Goal: Transaction & Acquisition: Purchase product/service

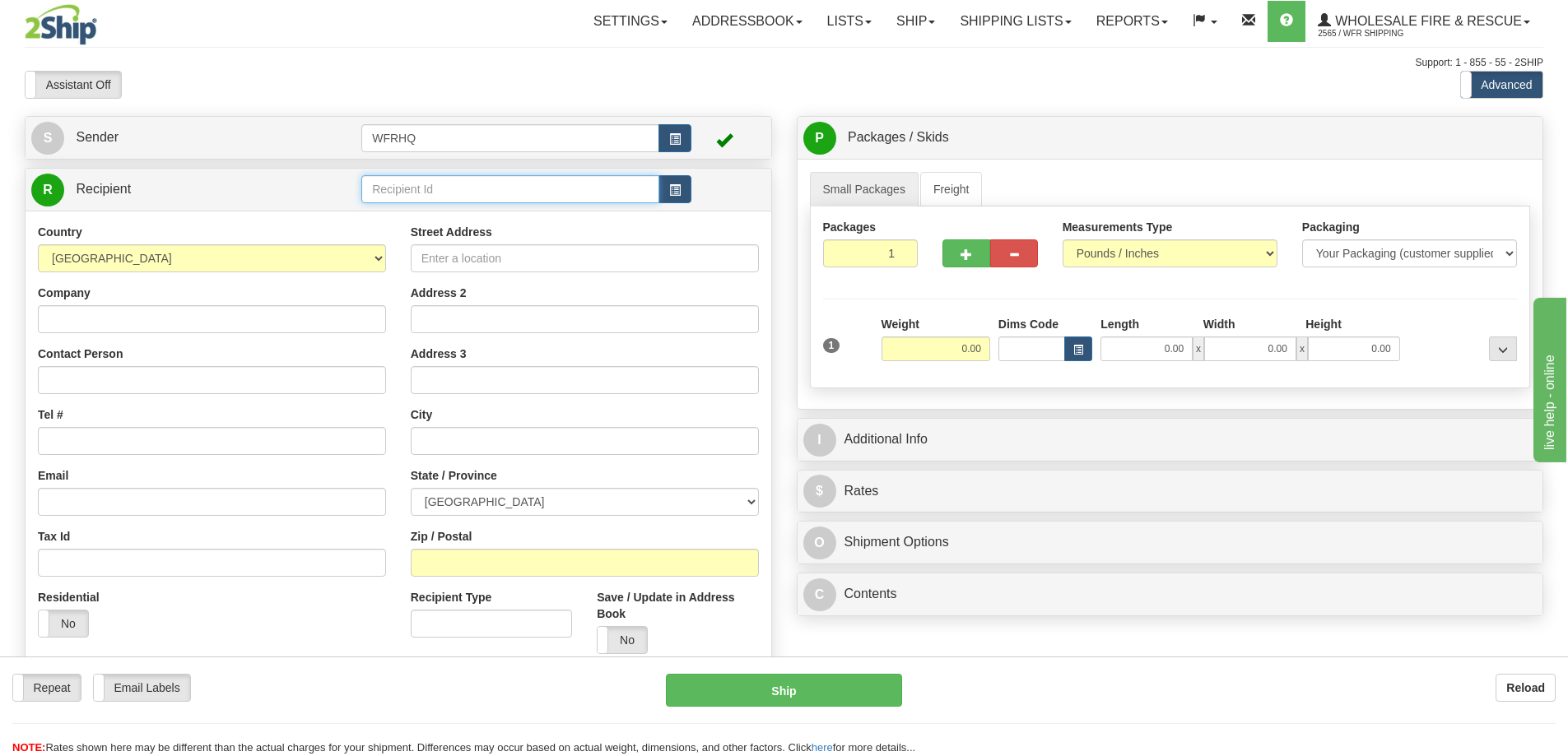
click at [386, 189] on input "text" at bounding box center [510, 189] width 298 height 28
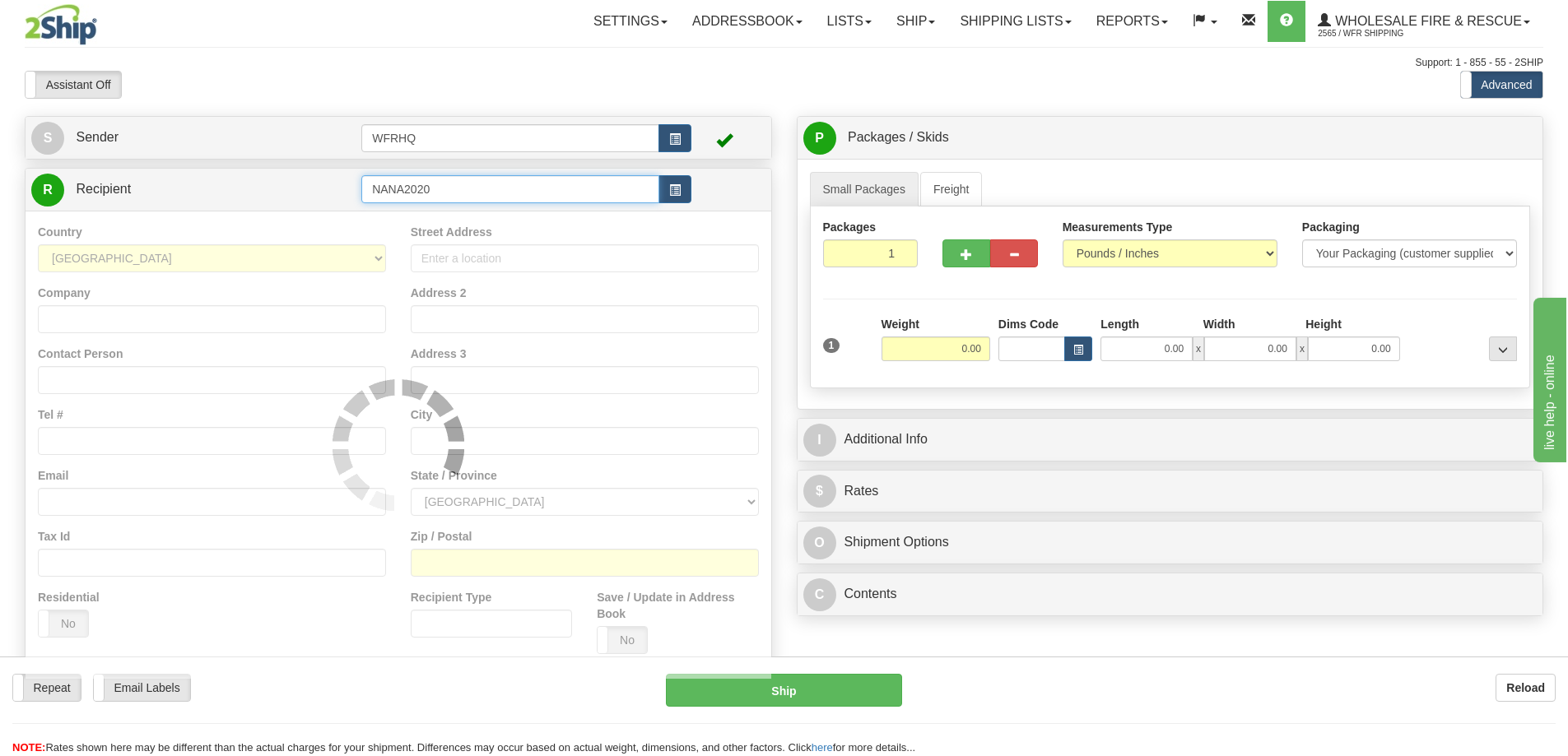
type input "NANA2020"
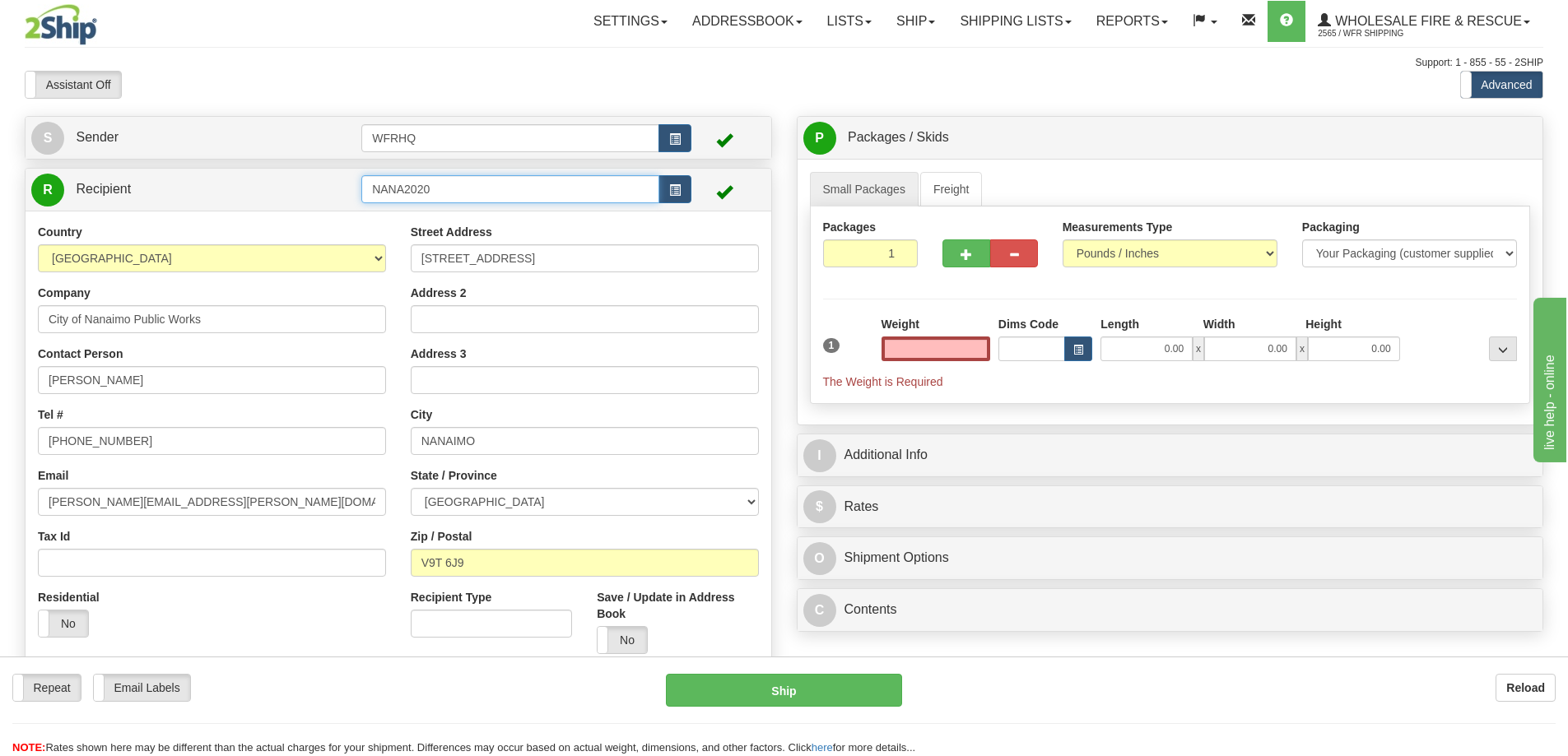
type input "0.00"
click at [478, 191] on input "NANA2020" at bounding box center [510, 189] width 298 height 28
click at [675, 190] on span "button" at bounding box center [675, 190] width 11 height 10
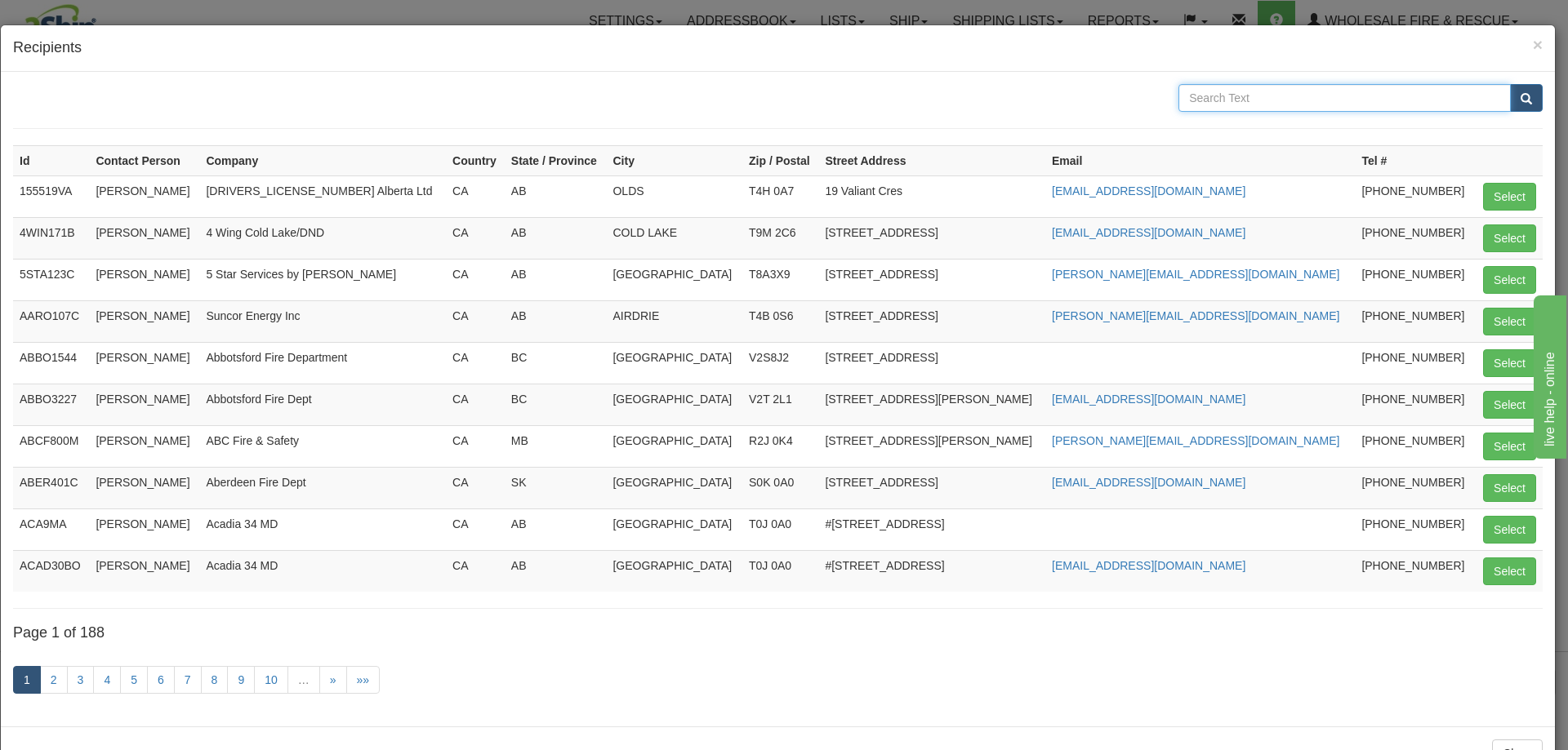
click at [1257, 103] on input "text" at bounding box center [1344, 98] width 332 height 28
type input "Nanaimo"
click at [1510, 84] on button "submit" at bounding box center [1525, 98] width 32 height 28
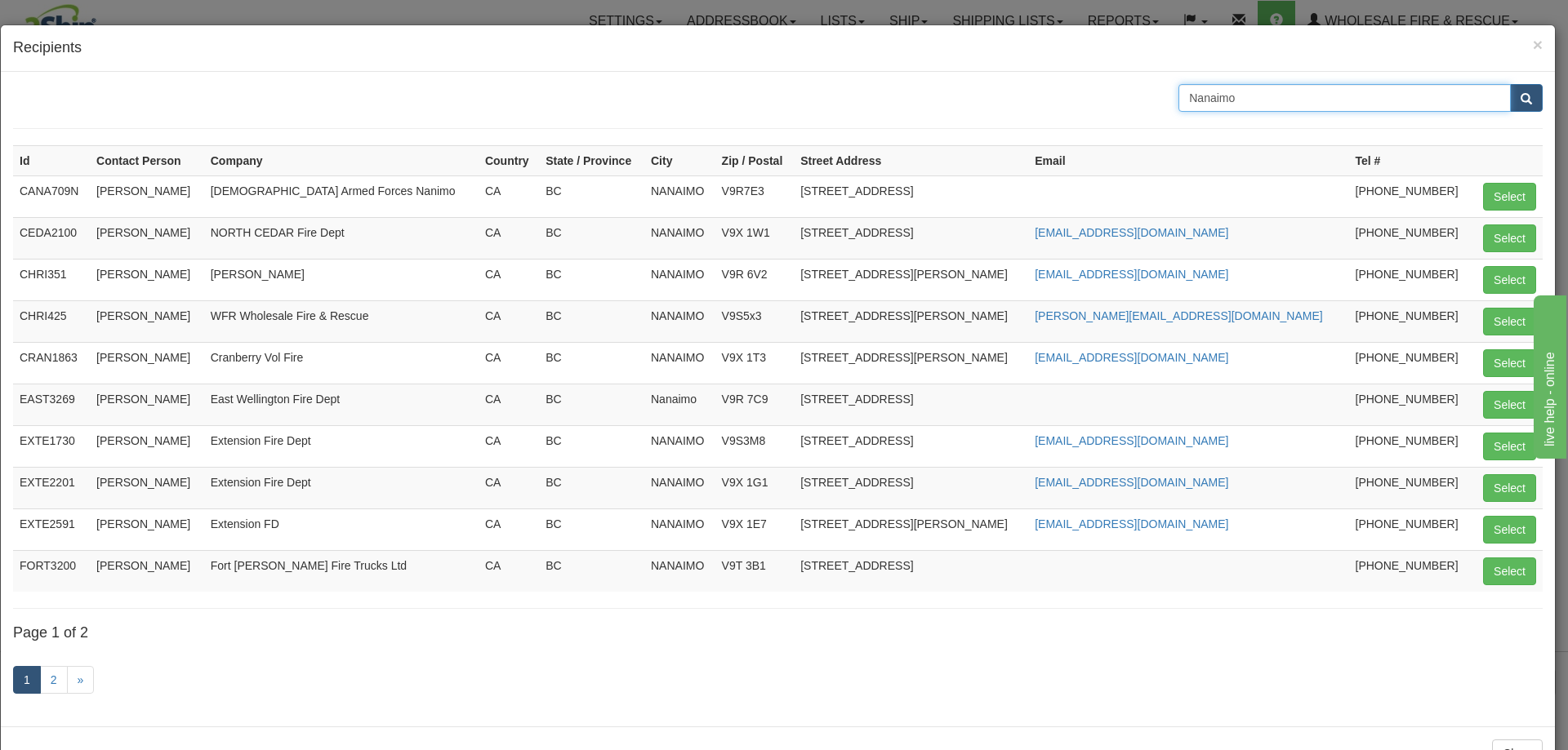
click at [1279, 90] on input "Nanaimo" at bounding box center [1344, 98] width 332 height 28
type input "Nanaimo Fire Dept"
click at [1510, 84] on button "submit" at bounding box center [1525, 98] width 32 height 28
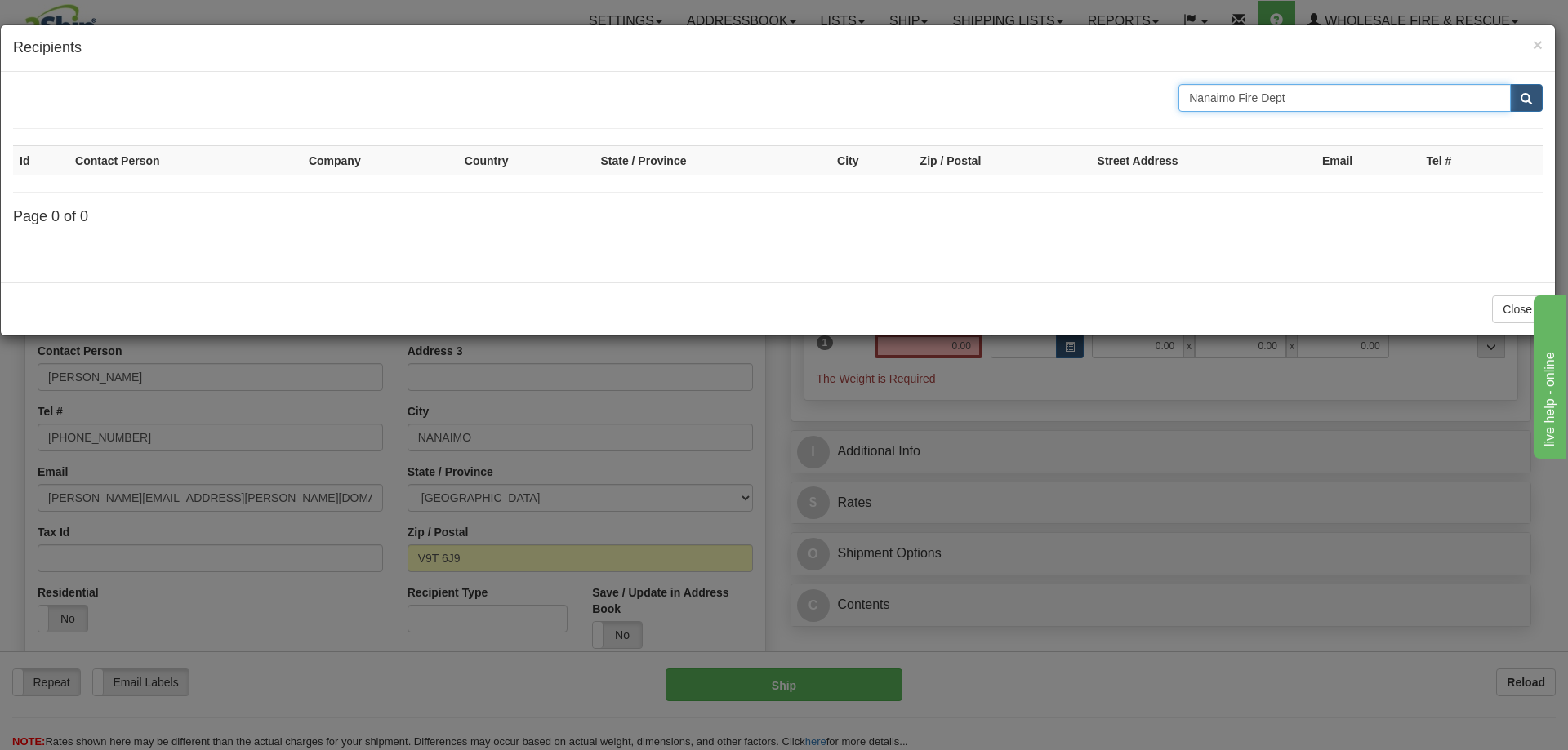
click at [1217, 101] on input "Nanaimo Fire Dept" at bounding box center [1344, 98] width 332 height 28
type input "Nanimo Fire Dept"
click at [1510, 84] on button "submit" at bounding box center [1525, 98] width 32 height 28
drag, startPoint x: 1210, startPoint y: 97, endPoint x: 1302, endPoint y: 248, distance: 176.8
click at [1211, 108] on input "Nanimo Fire Dept" at bounding box center [1344, 98] width 332 height 28
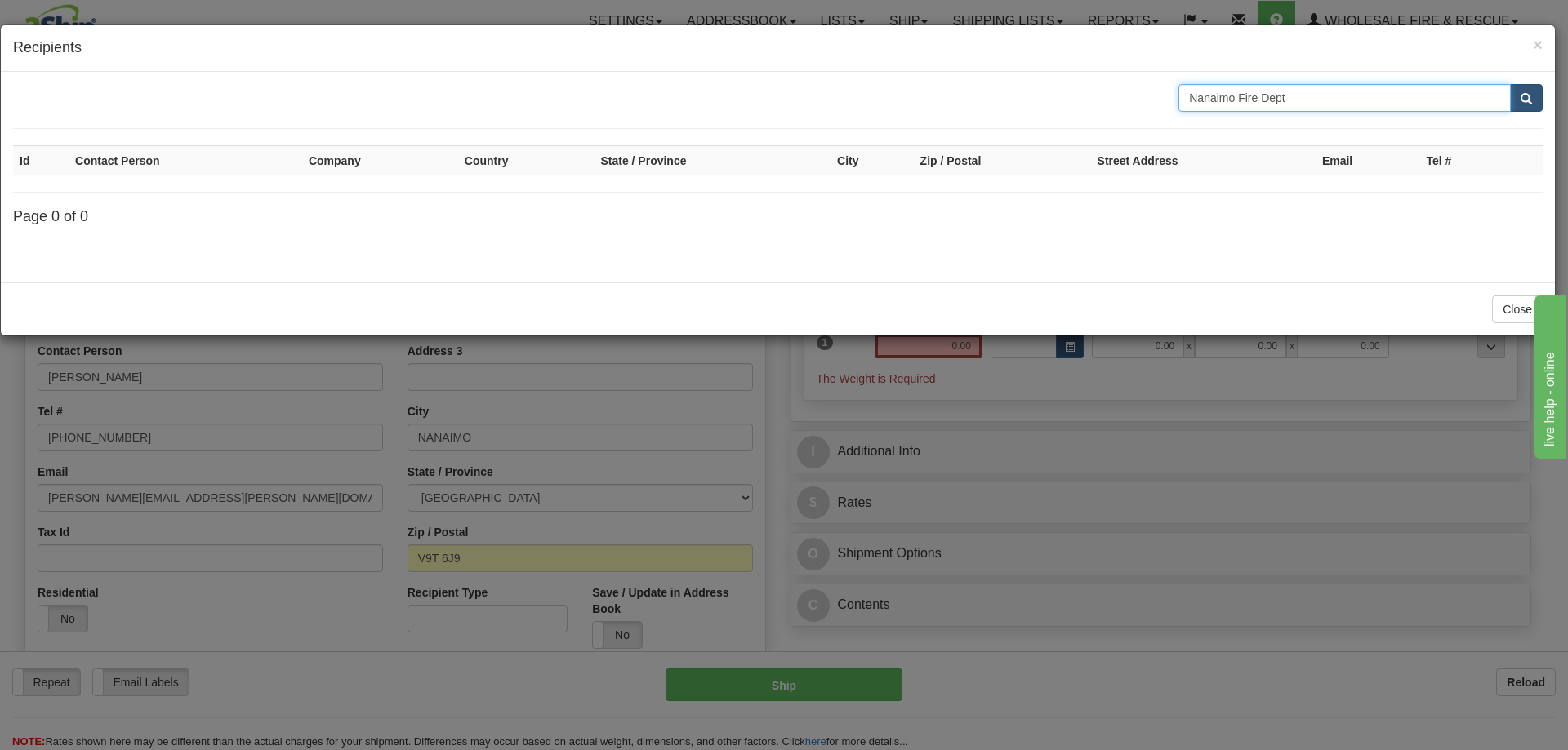
type input "Nanaimo Fire Dept"
click at [1527, 99] on span "submit" at bounding box center [1526, 98] width 11 height 10
click at [1319, 102] on input "Nanaimo Fire Dept" at bounding box center [1344, 98] width 332 height 28
type input "Nanaimo Fire"
click at [1510, 84] on button "submit" at bounding box center [1525, 98] width 32 height 28
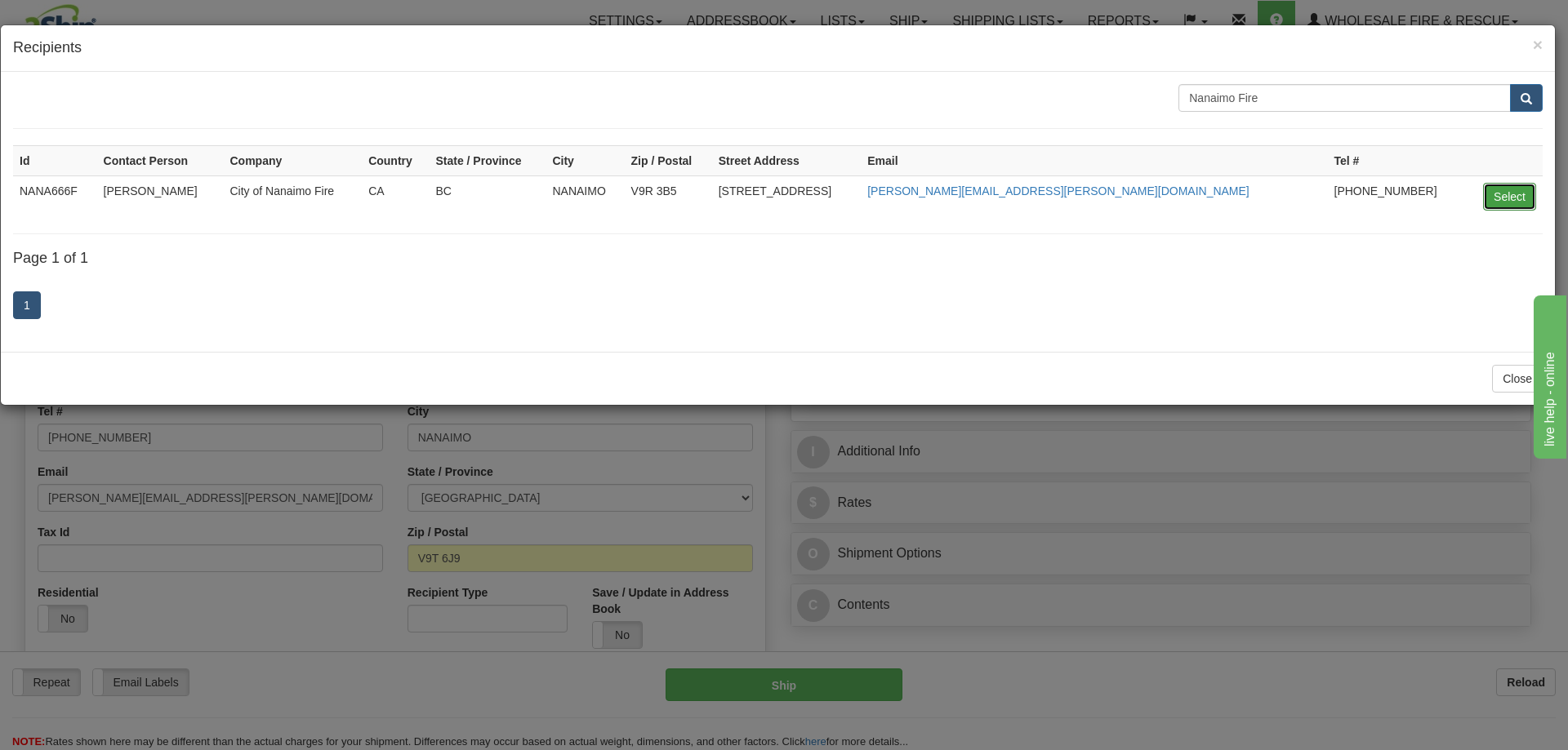
click at [1496, 196] on button "Select" at bounding box center [1509, 197] width 53 height 28
type input "NANA666F"
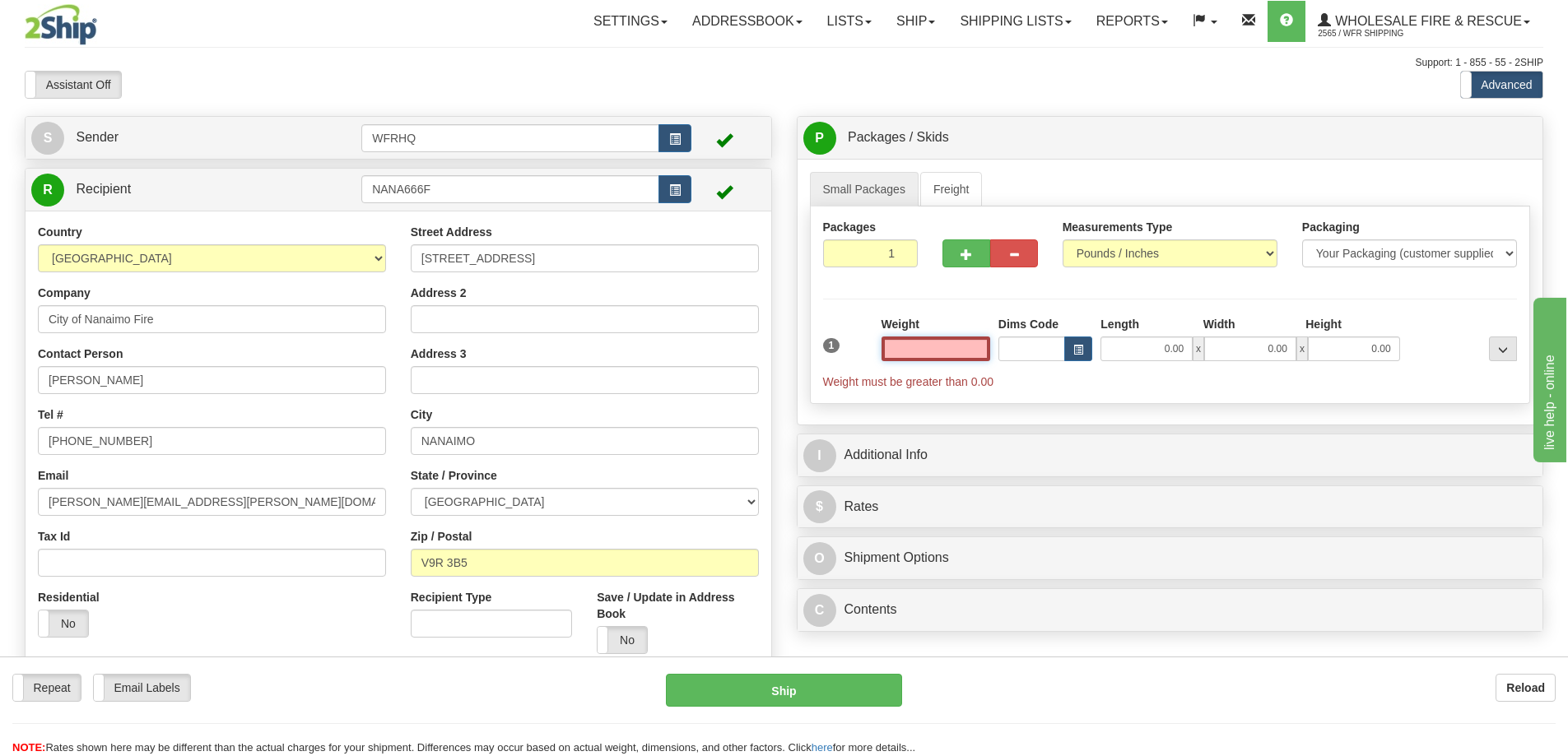
click at [951, 339] on input "text" at bounding box center [936, 349] width 109 height 24
type input "1.00"
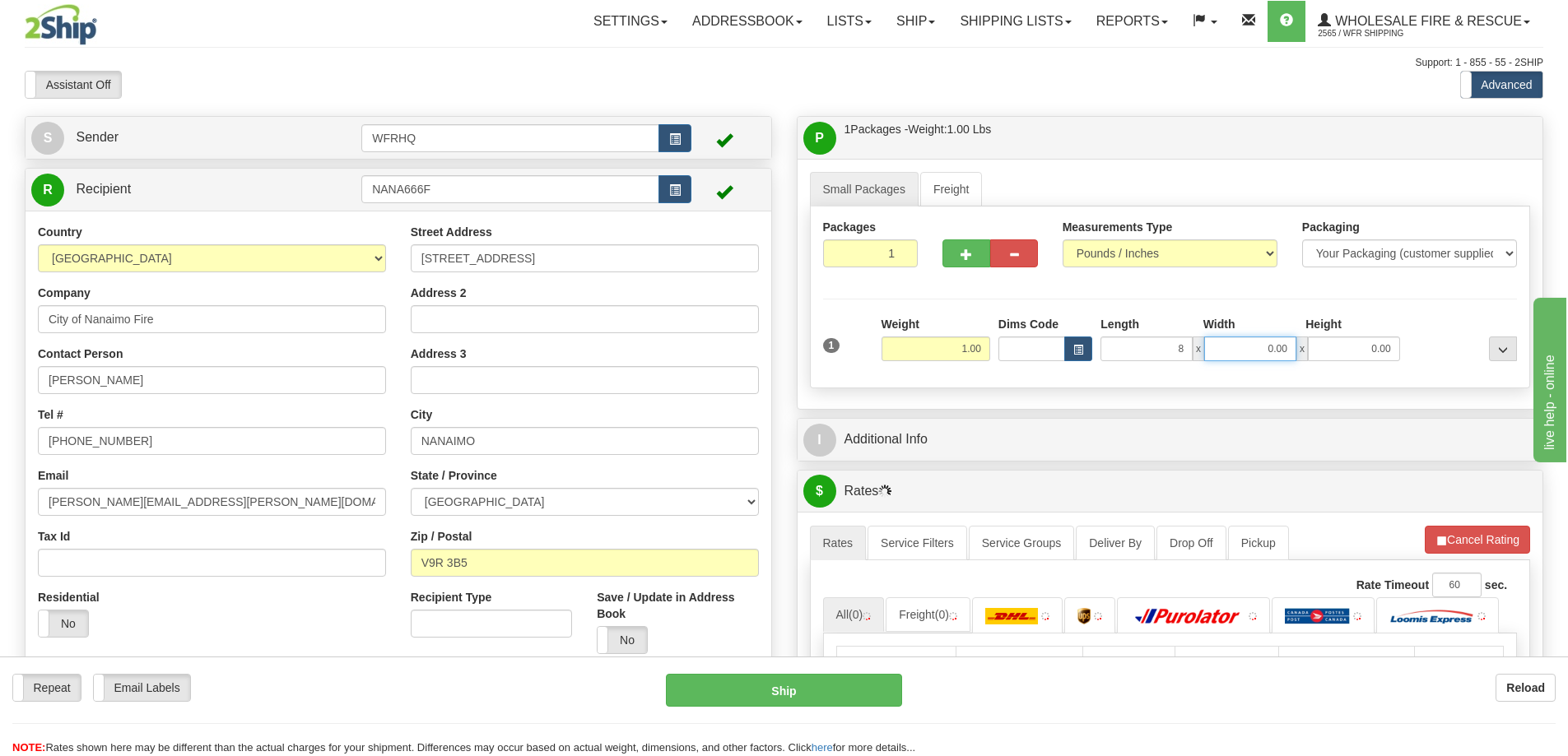
type input "8.00"
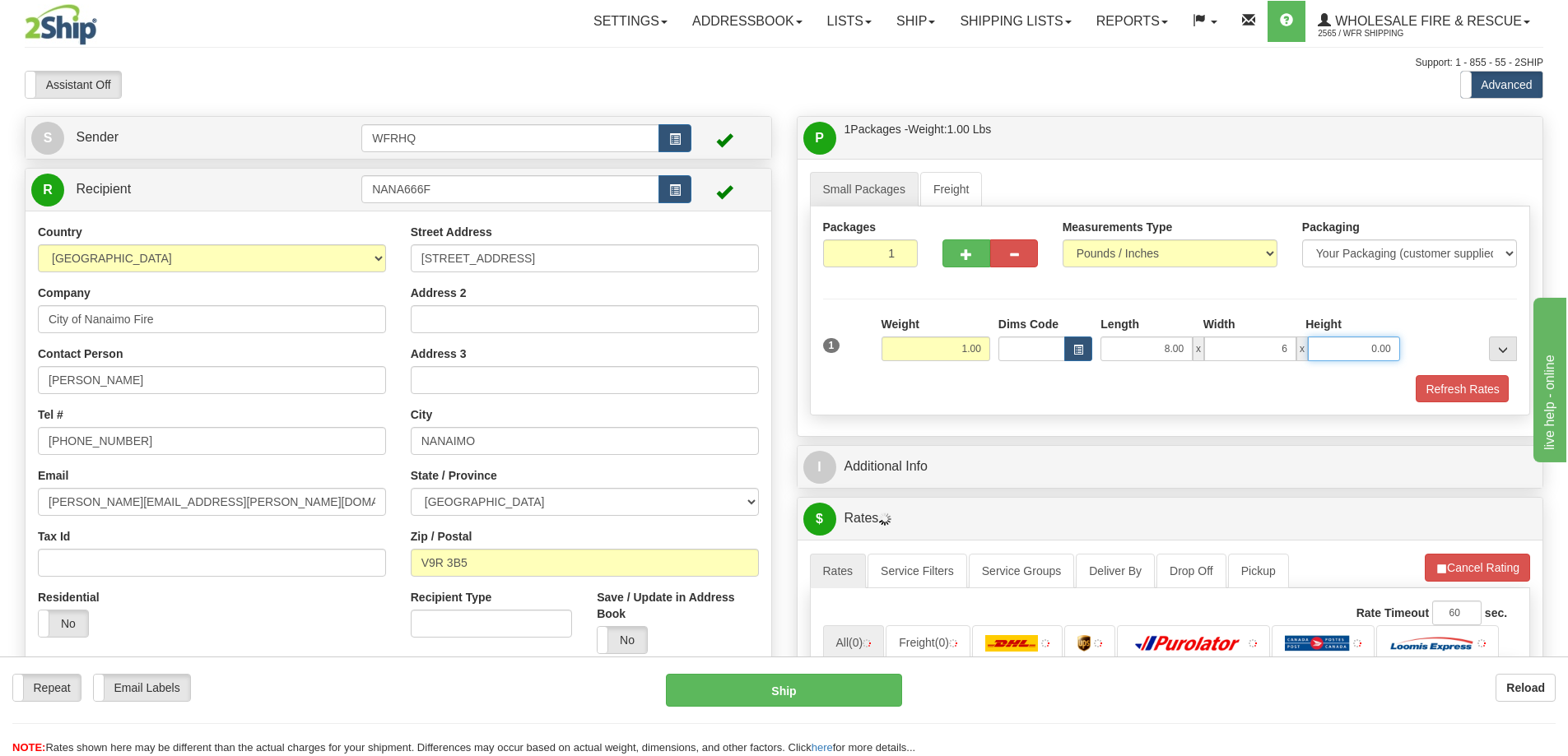
type input "6.00"
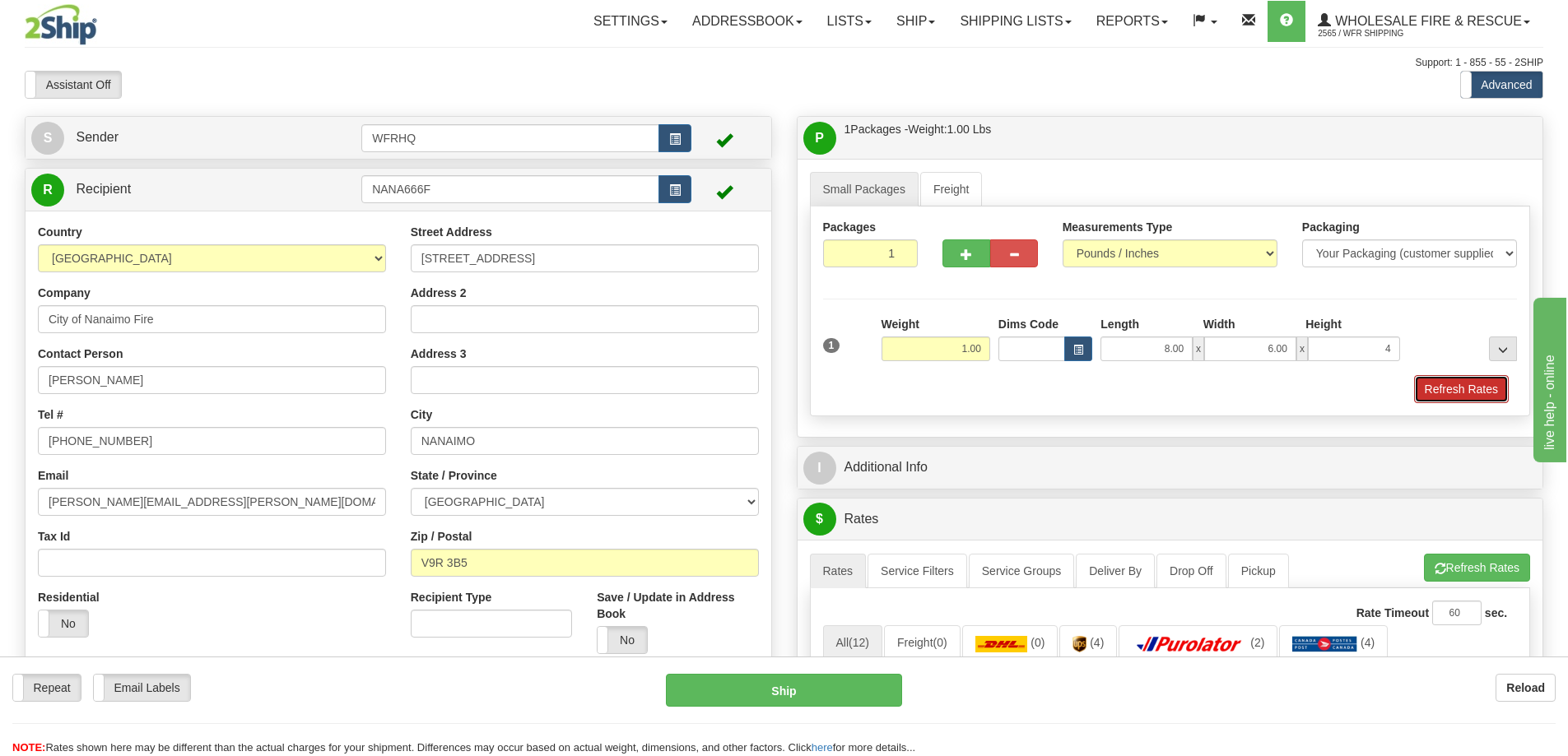
type input "4.00"
click at [1480, 393] on button "Refresh Rates" at bounding box center [1460, 389] width 94 height 28
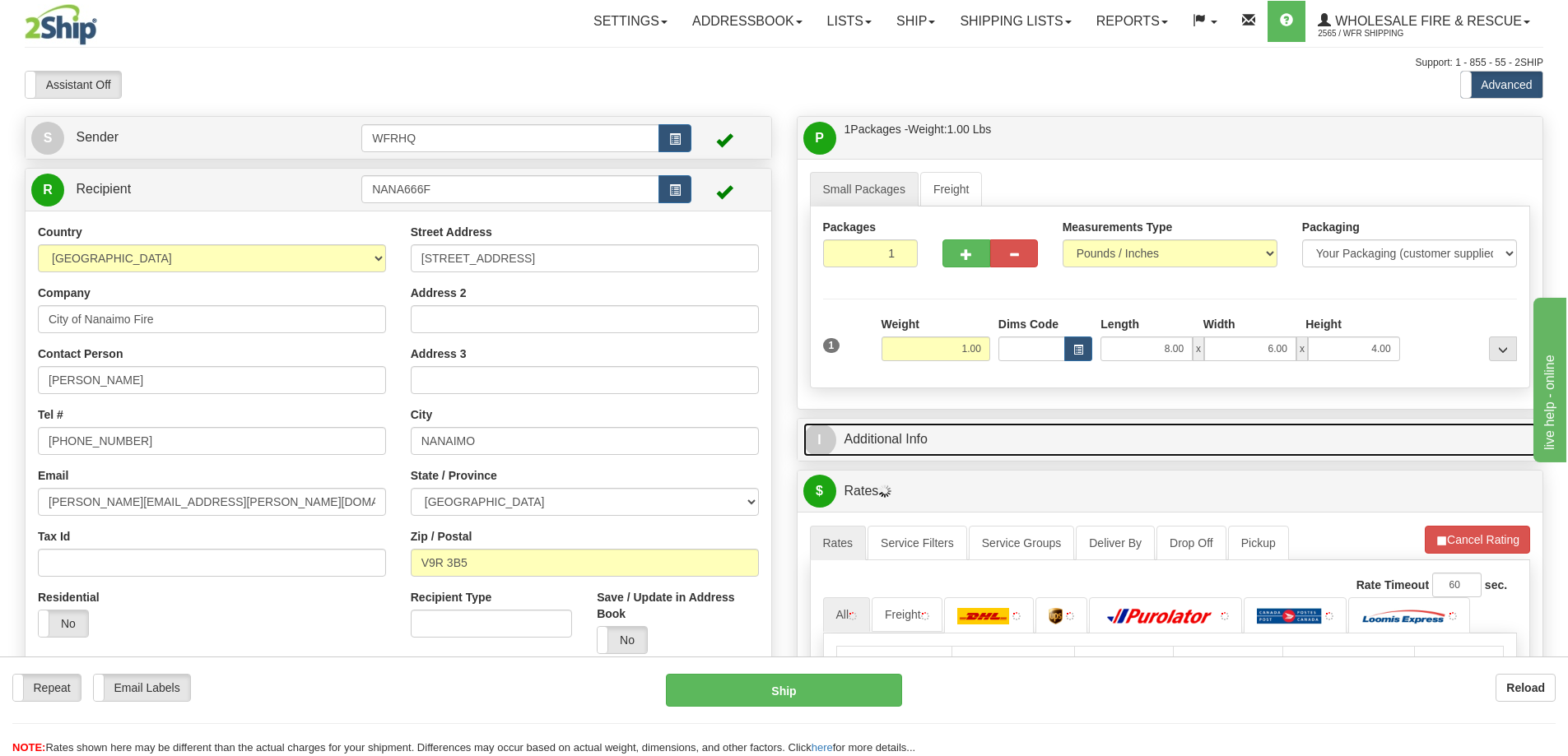
click at [1062, 423] on link "I Additional Info" at bounding box center [1170, 440] width 734 height 34
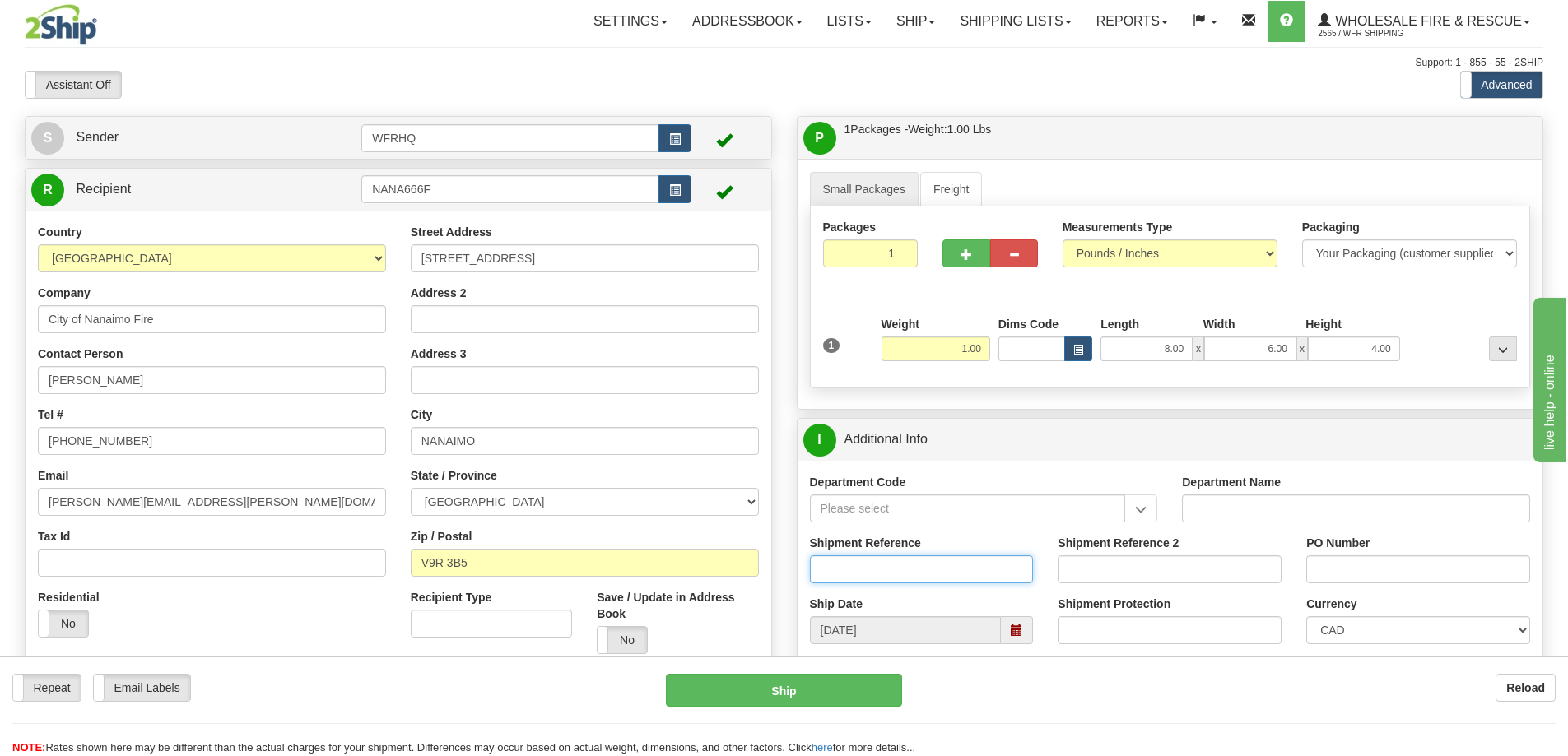
click at [916, 570] on input "Shipment Reference" at bounding box center [922, 570] width 224 height 28
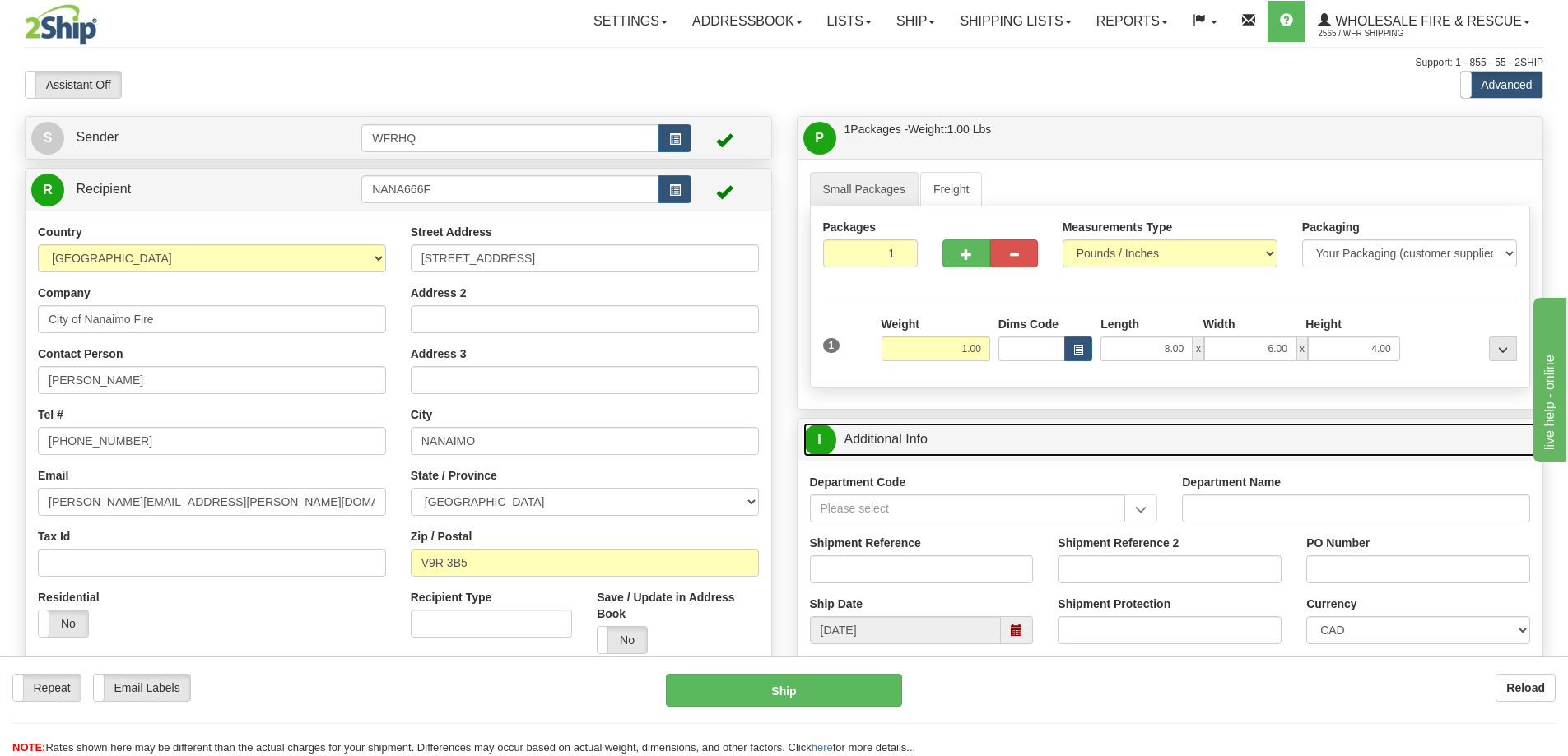
click at [1241, 438] on link "I Additional Info" at bounding box center [1170, 440] width 734 height 34
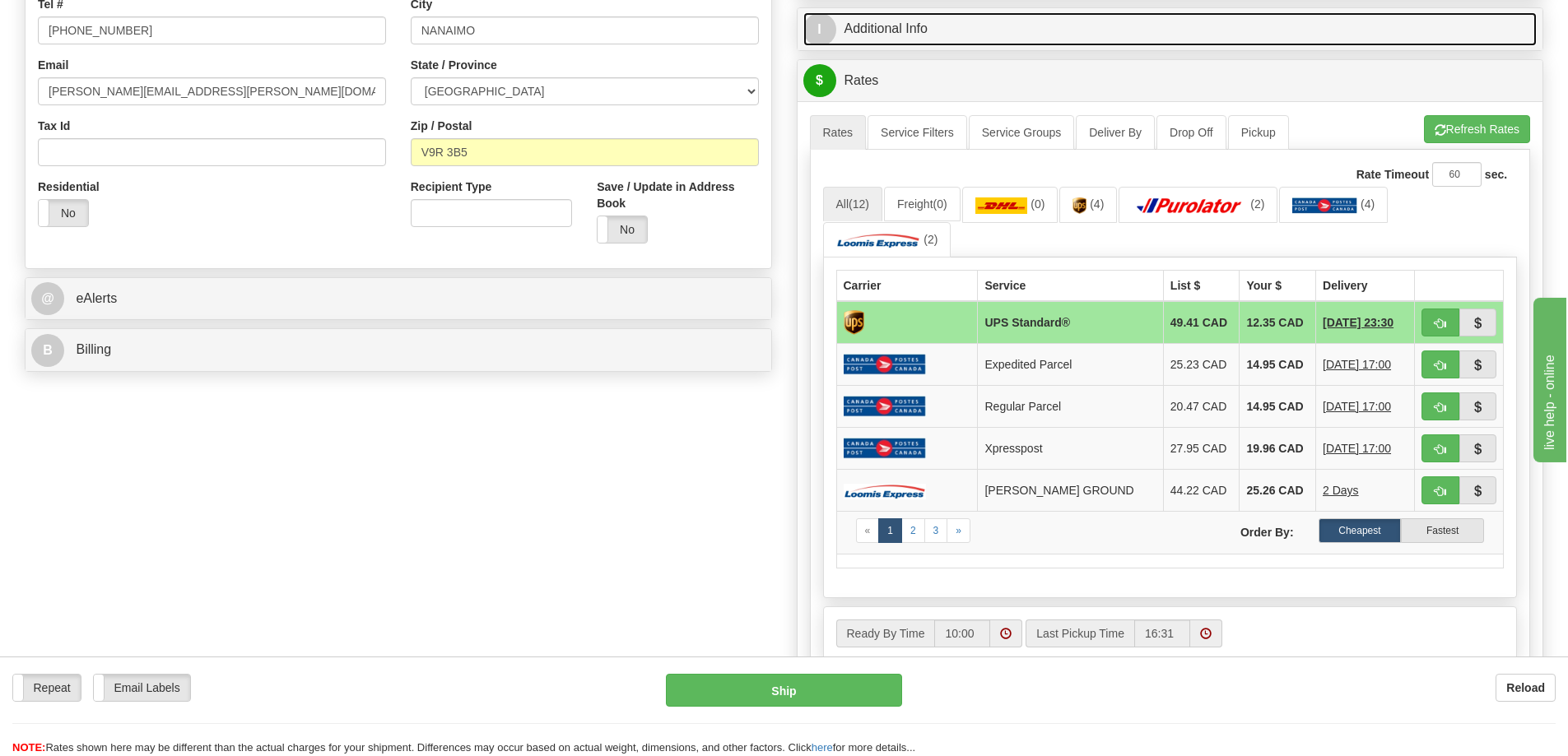
scroll to position [412, 0]
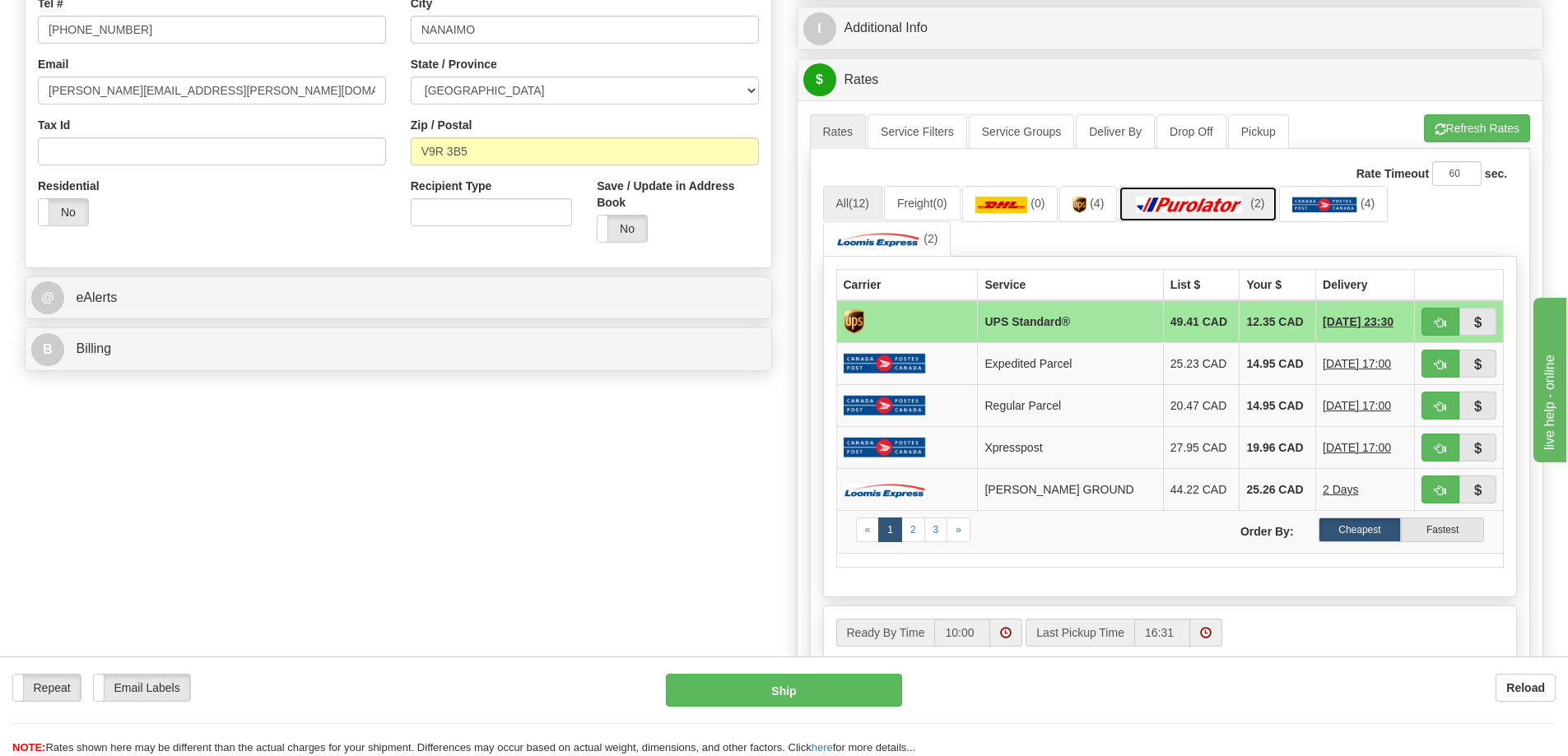
click at [1166, 208] on img at bounding box center [1188, 205] width 115 height 17
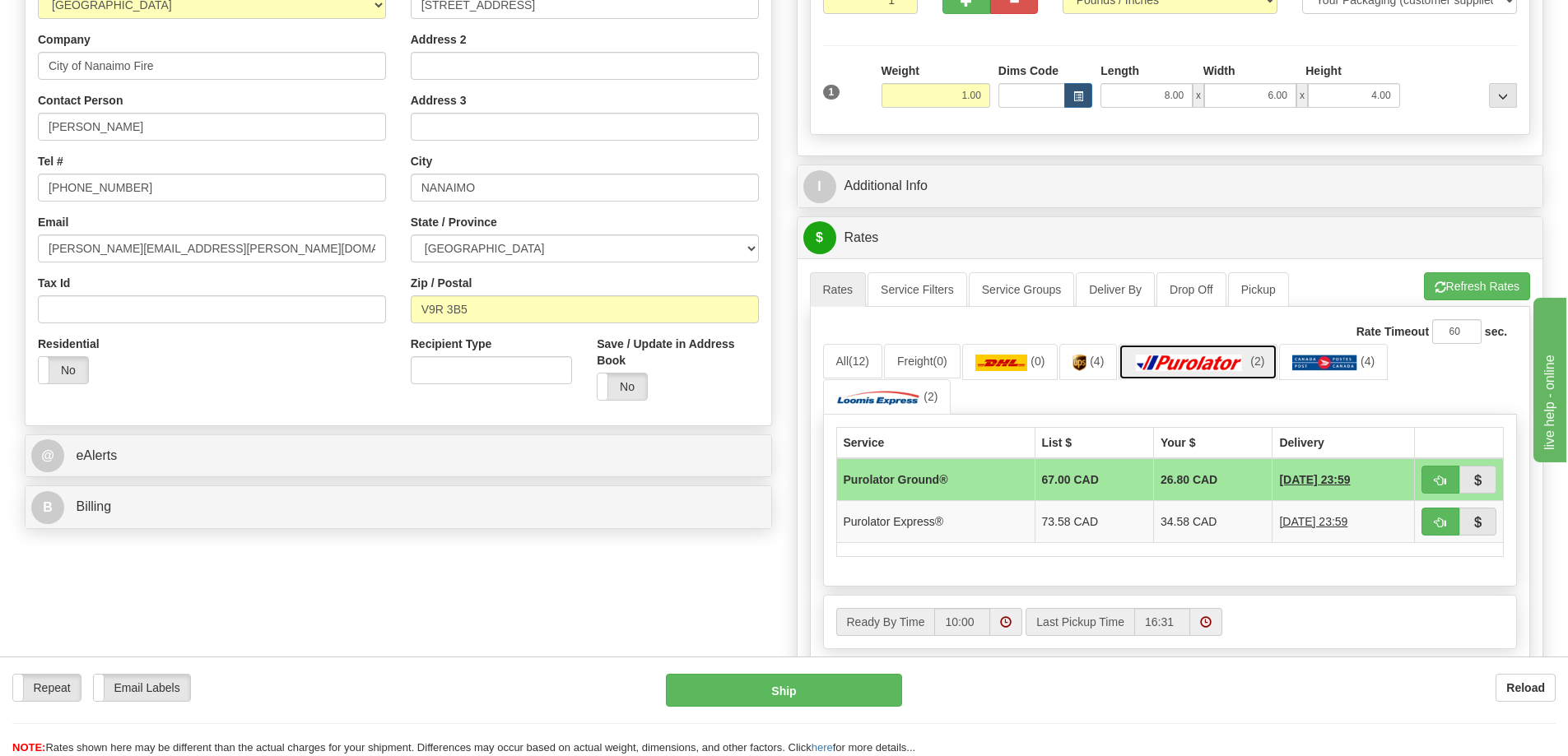
scroll to position [0, 0]
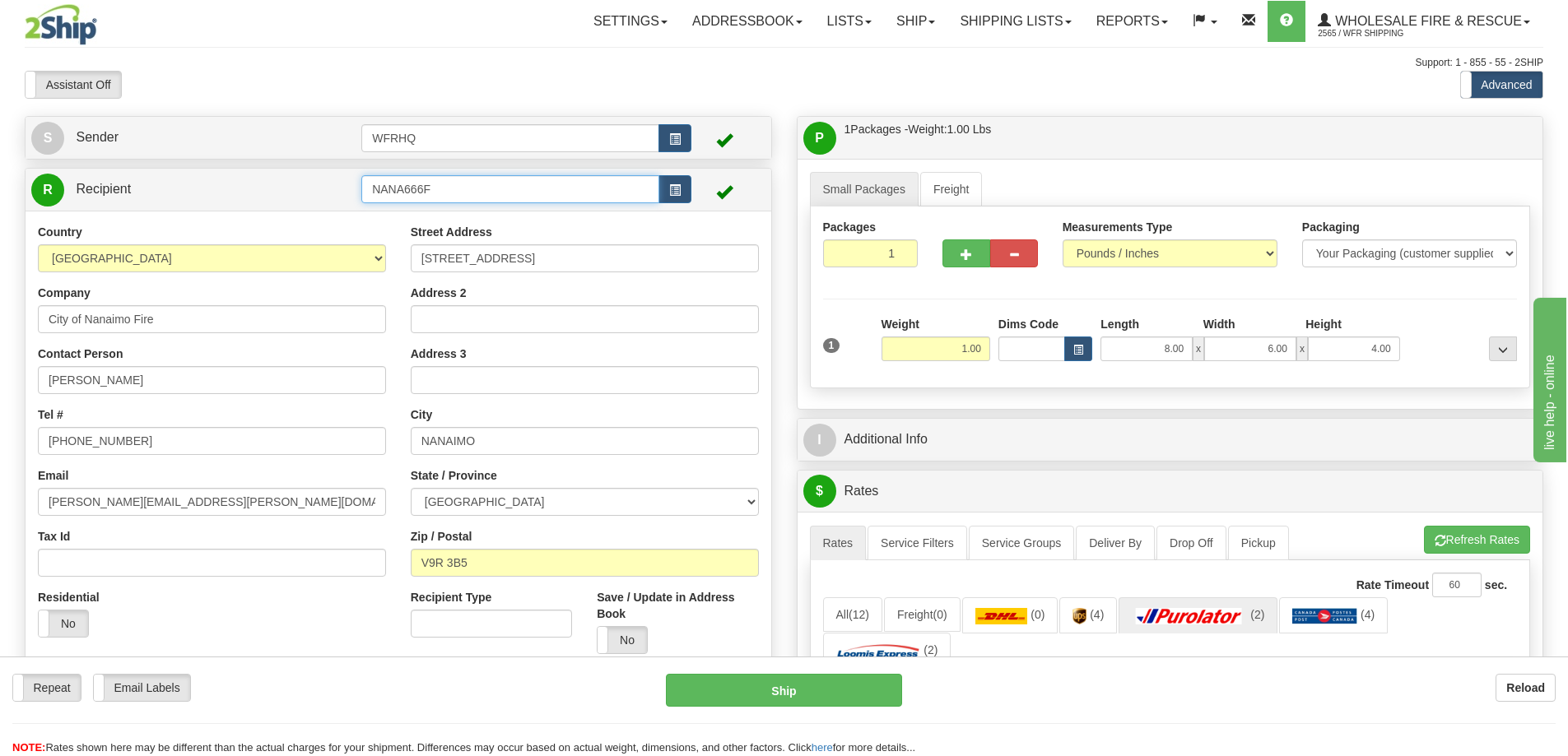
click at [532, 184] on input "NANA666F" at bounding box center [510, 189] width 298 height 28
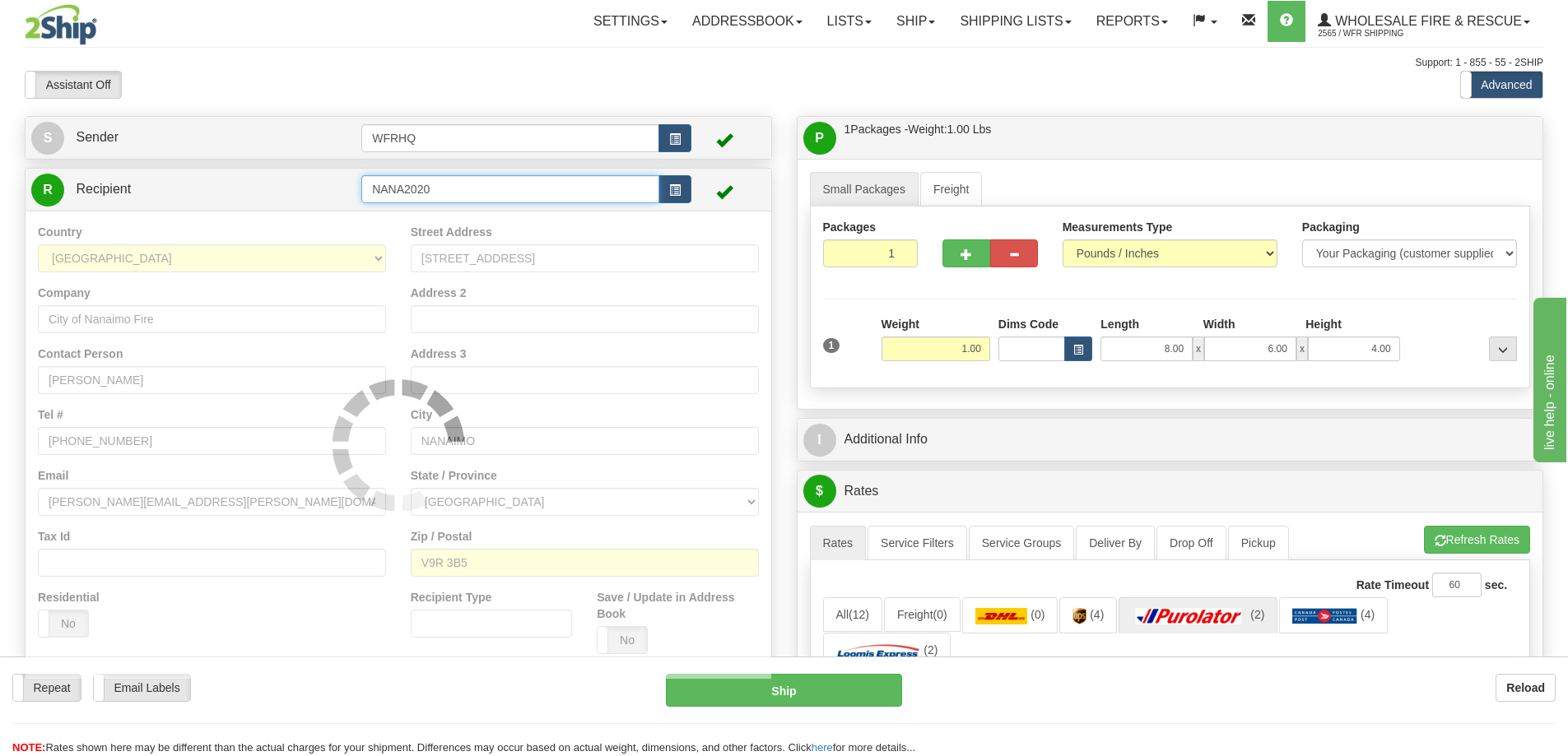
type input "NANA2020"
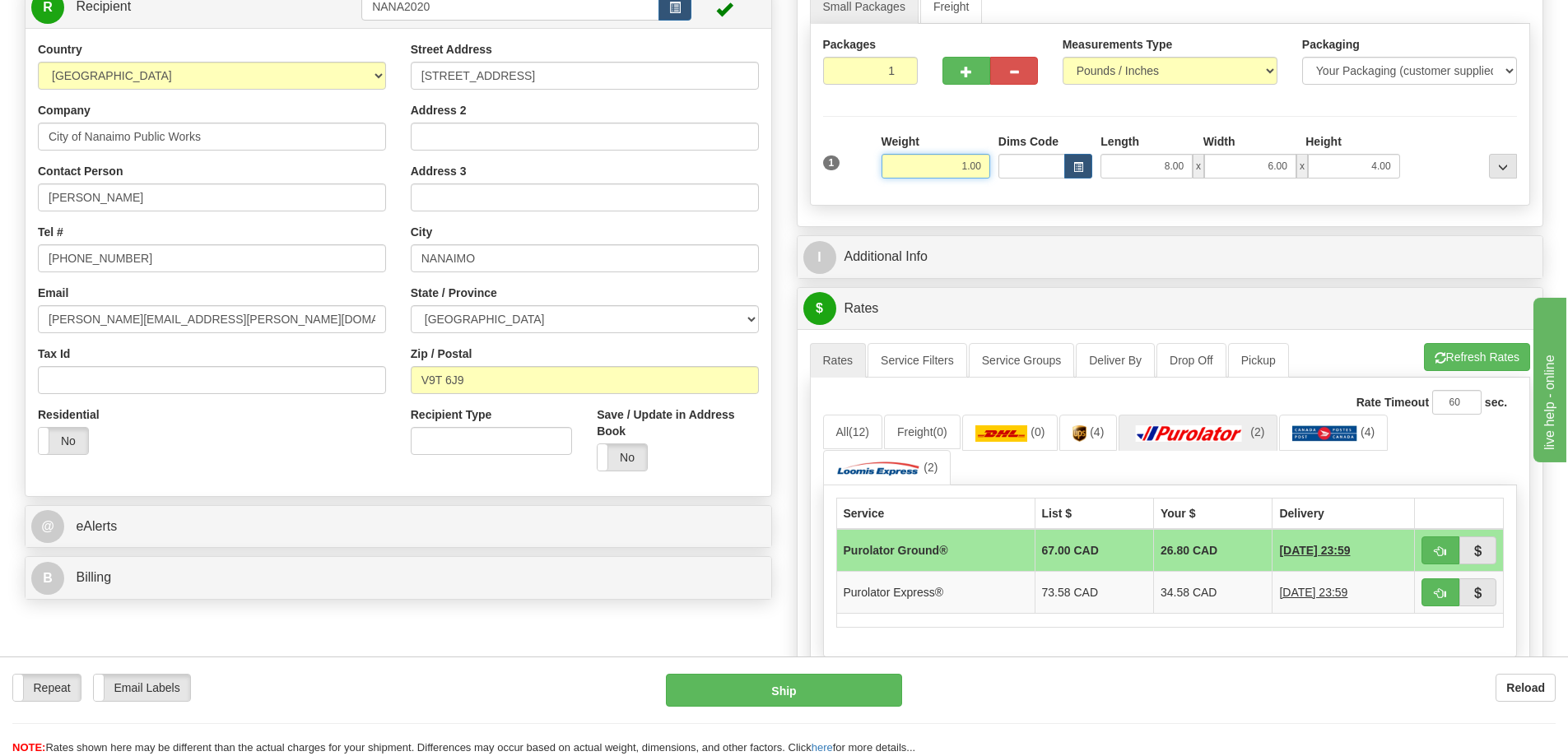
scroll to position [247, 0]
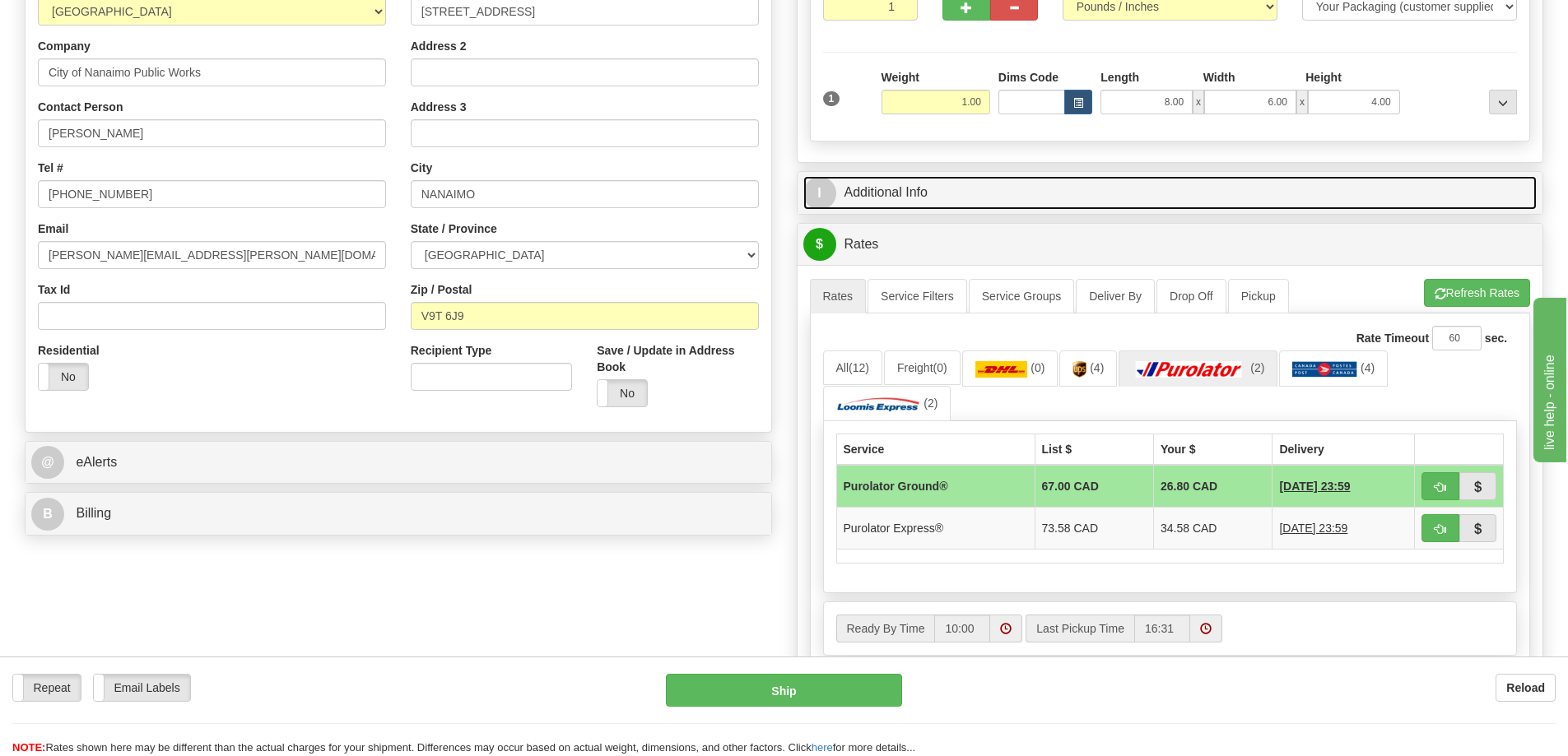
click at [1128, 188] on link "I Additional Info" at bounding box center [1170, 193] width 734 height 34
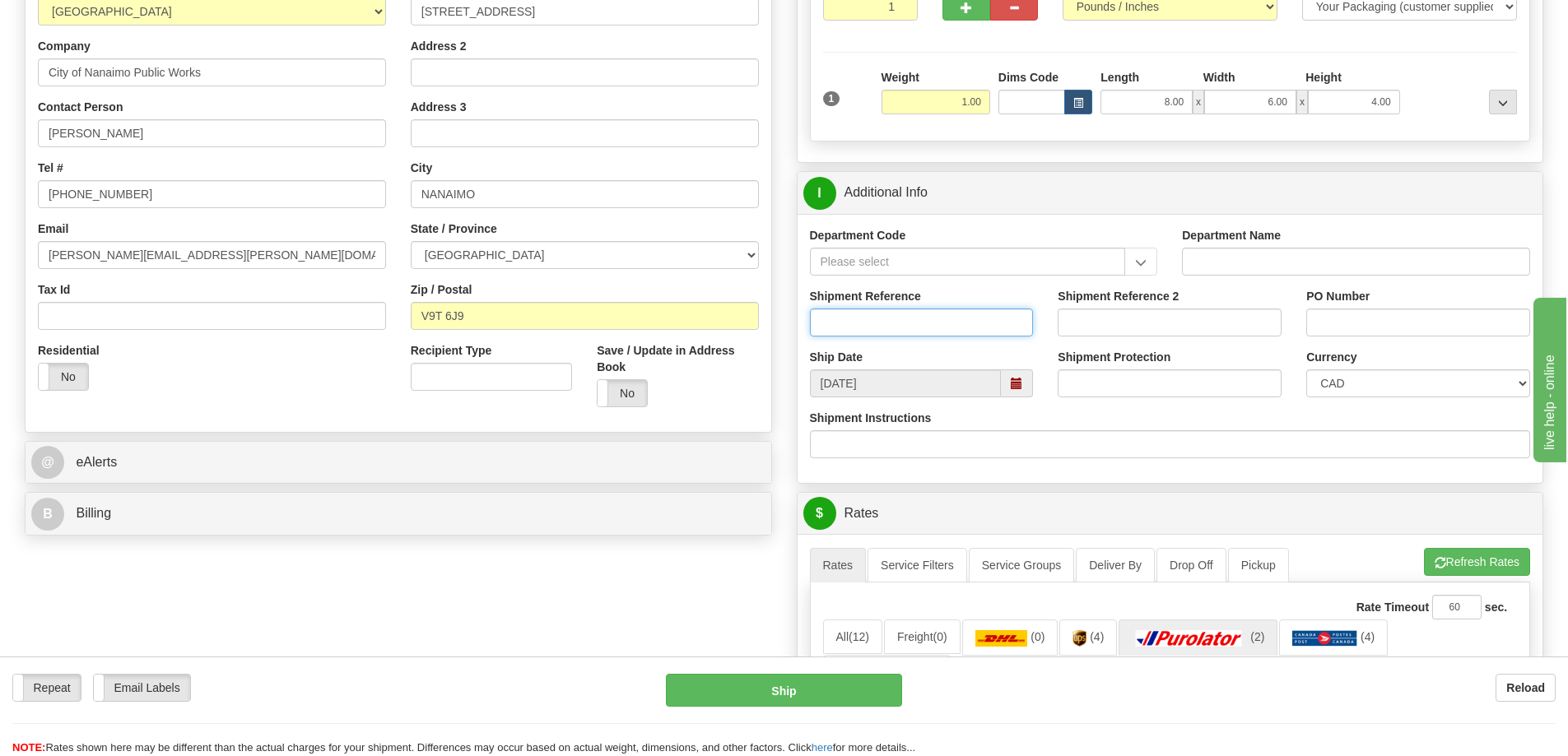
click at [902, 326] on input "Shipment Reference" at bounding box center [922, 323] width 224 height 28
type input "ATTN: [PERSON_NAME]"
click at [1046, 478] on div "Department Code Department Name Shipment Reference ATTN: [PERSON_NAME] Shipment…" at bounding box center [1169, 349] width 746 height 269
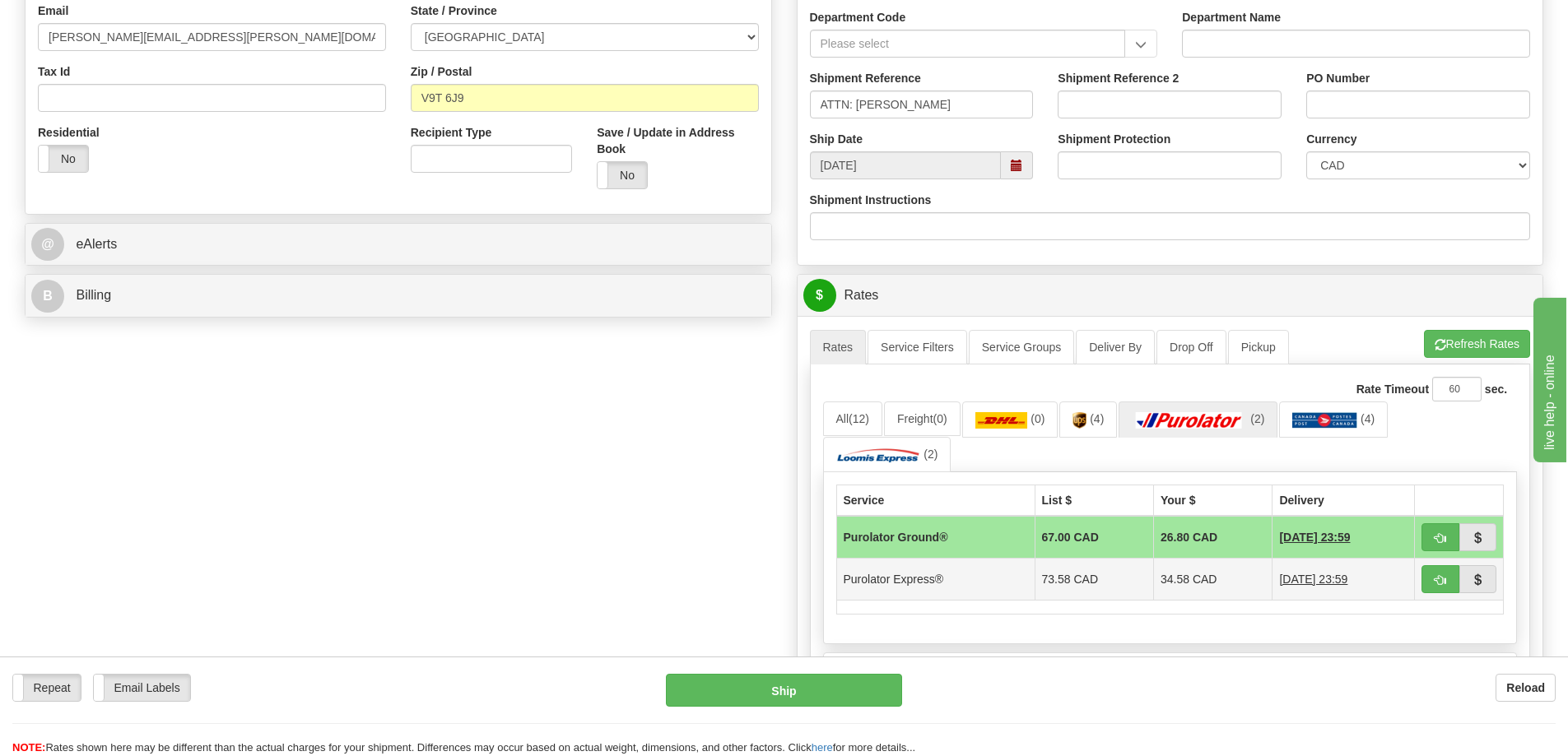
scroll to position [494, 0]
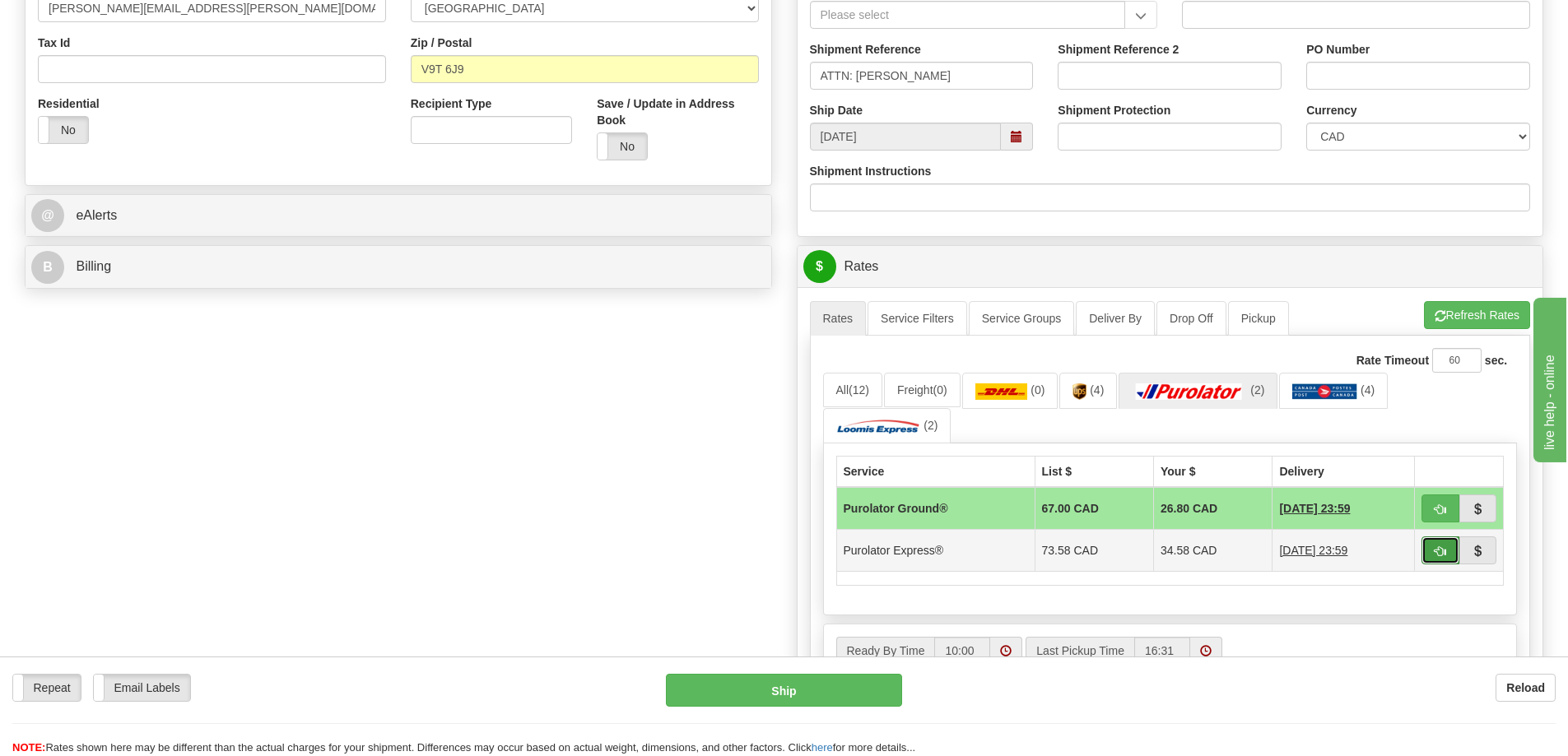
click at [1437, 551] on span "button" at bounding box center [1440, 551] width 11 height 10
type input "202"
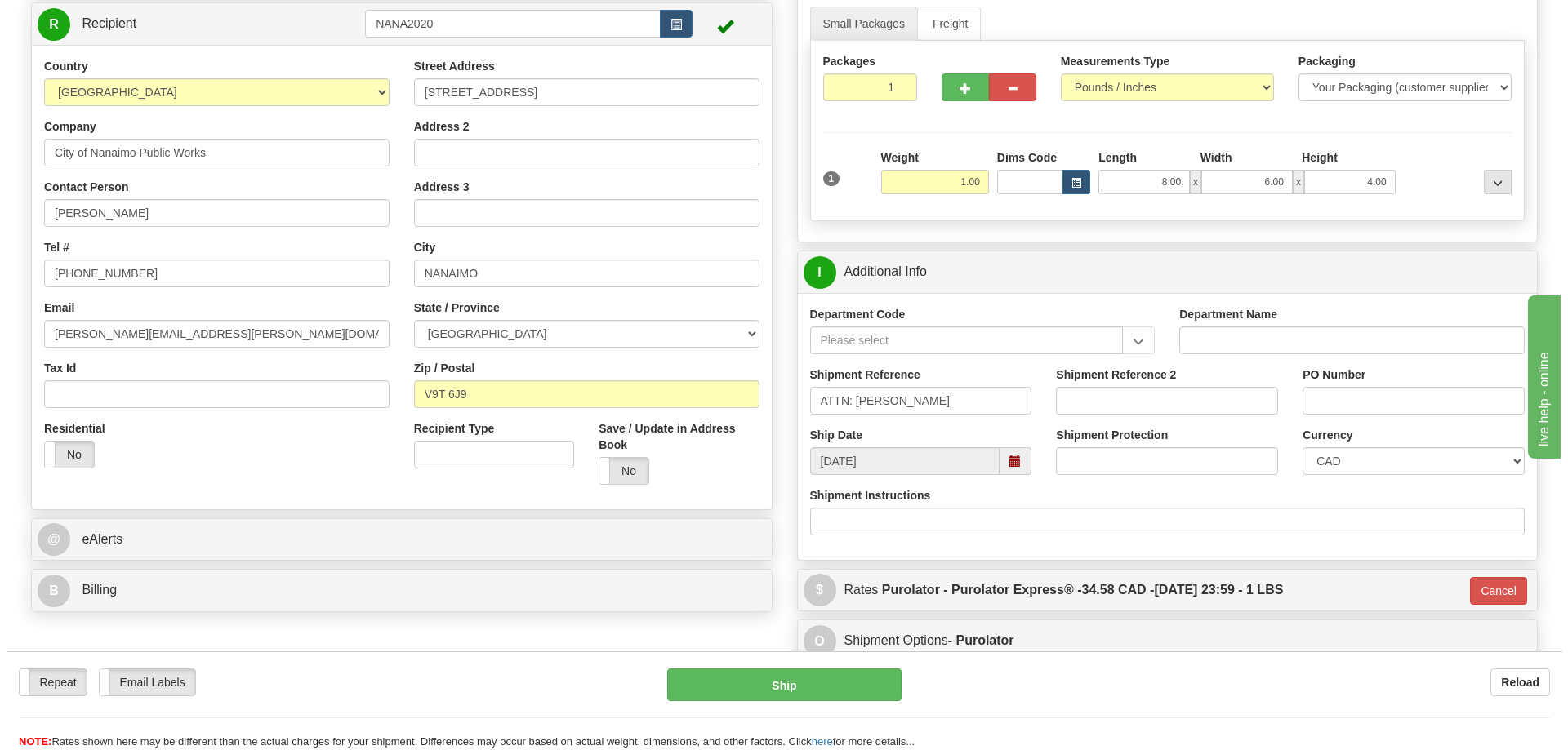
scroll to position [163, 0]
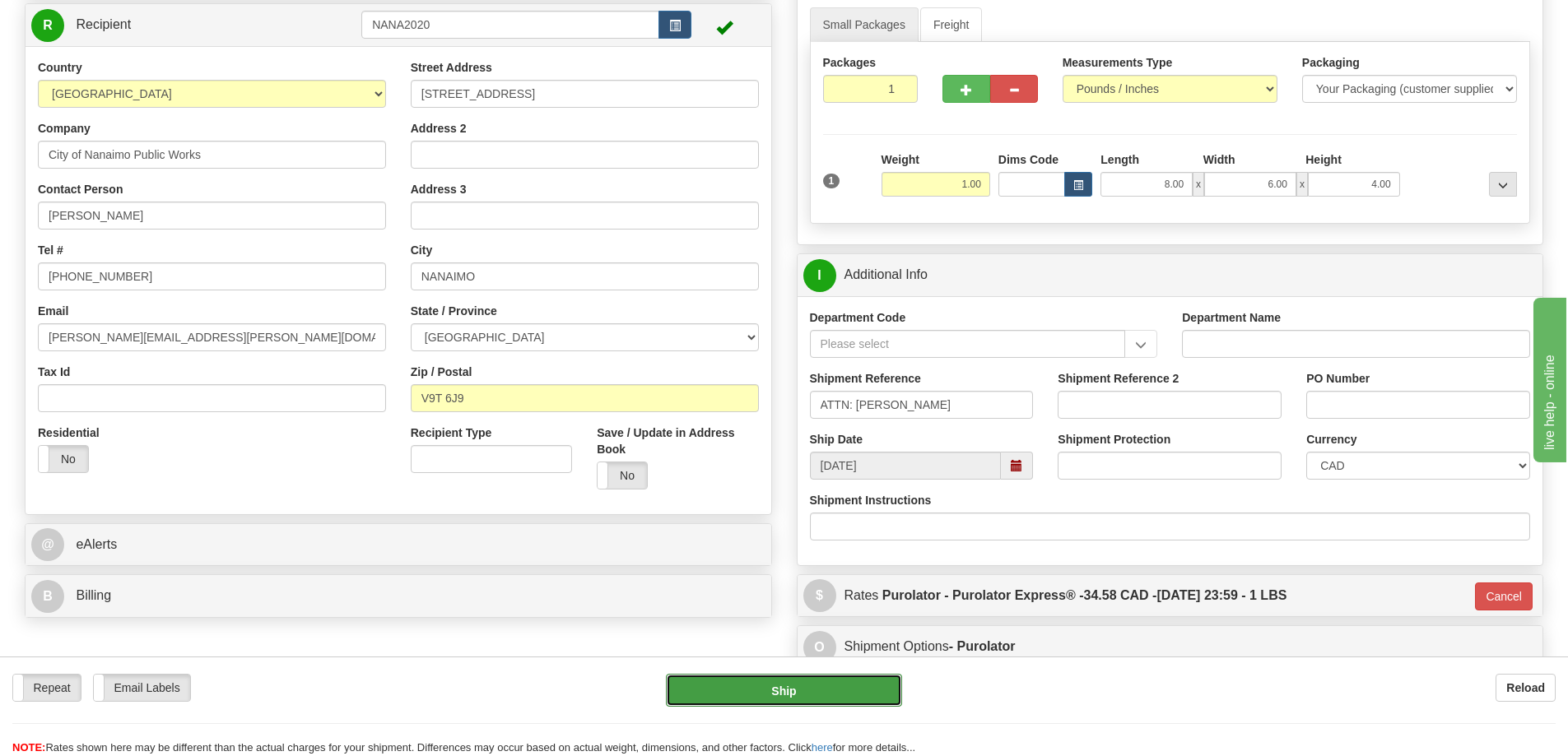
click at [792, 700] on button "Ship" at bounding box center [784, 690] width 236 height 33
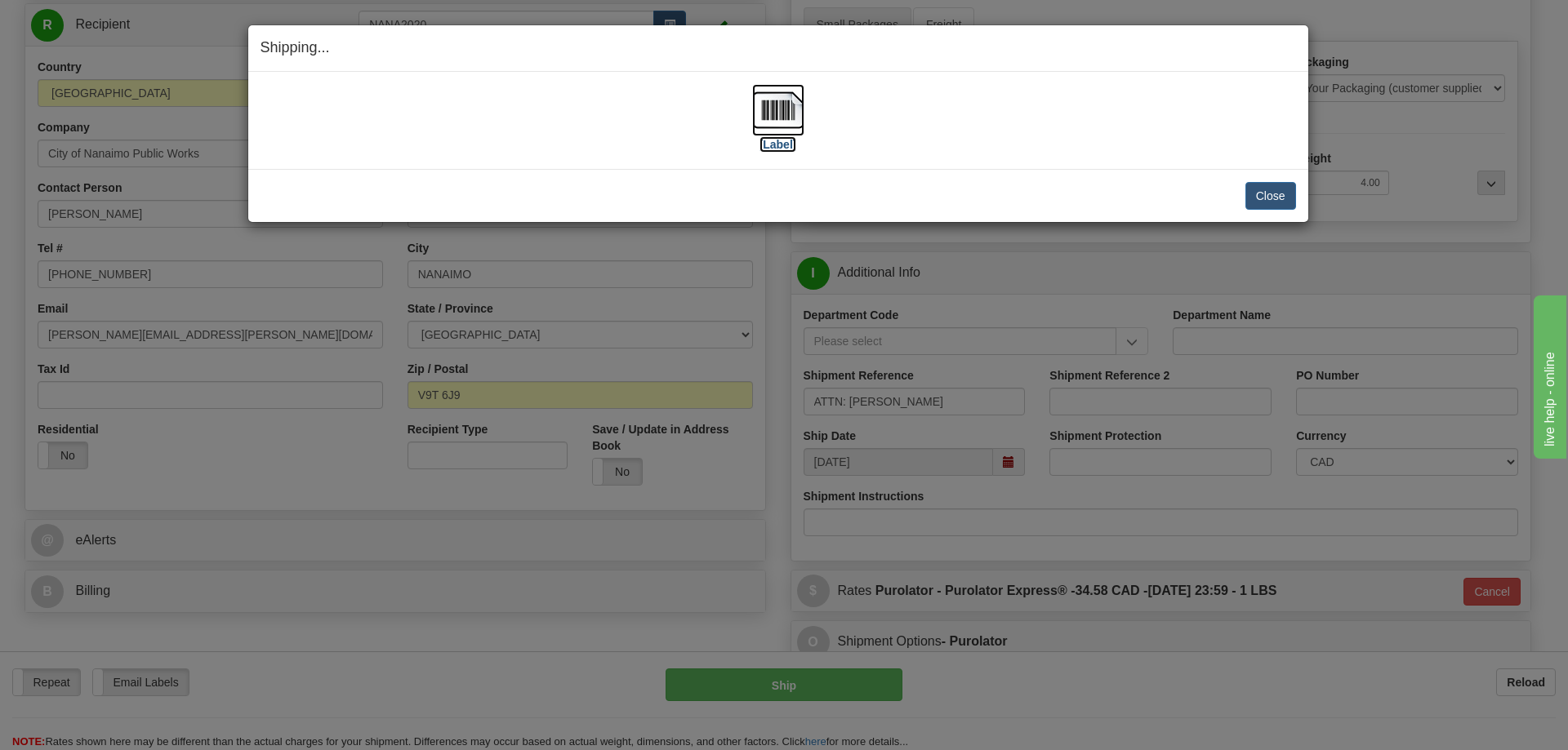
click at [787, 112] on img at bounding box center [778, 110] width 52 height 52
drag, startPoint x: 1265, startPoint y: 196, endPoint x: 1276, endPoint y: 195, distance: 11.0
click at [1276, 195] on button "Close" at bounding box center [1270, 196] width 51 height 28
